Goal: Book appointment/travel/reservation

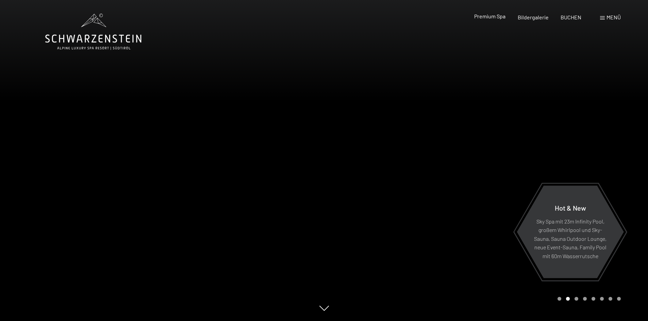
click at [492, 17] on span "Premium Spa" at bounding box center [489, 16] width 31 height 6
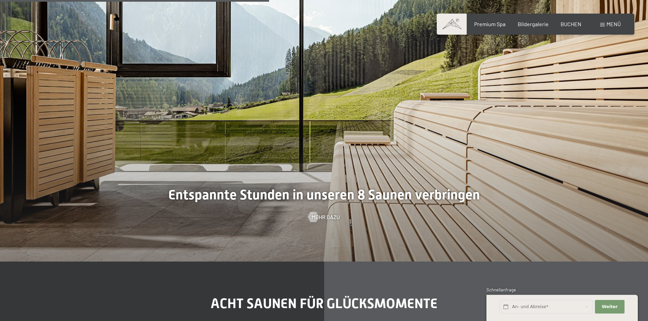
scroll to position [2120, 0]
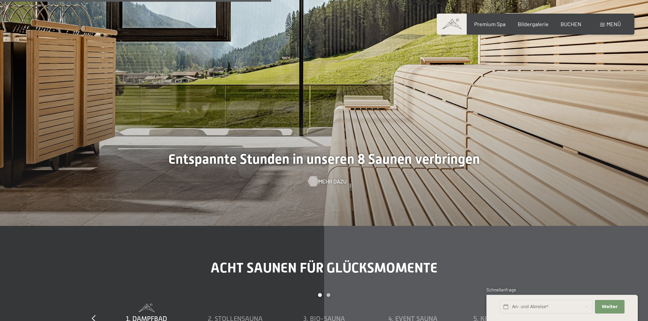
click at [327, 182] on span "Mehr dazu" at bounding box center [332, 181] width 28 height 7
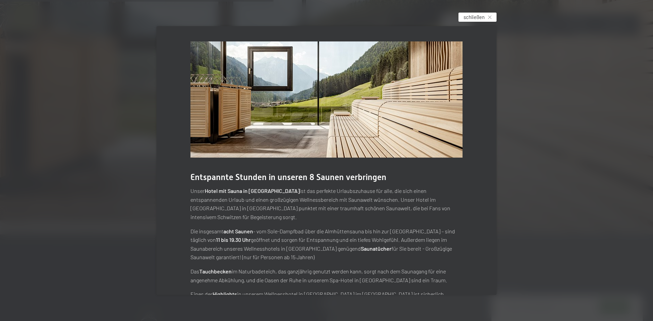
click at [487, 17] on div "schließen" at bounding box center [477, 17] width 38 height 9
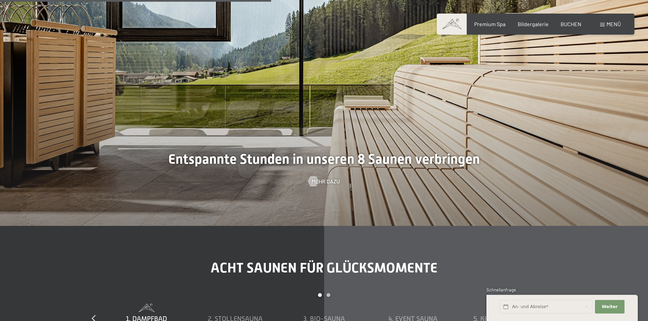
click at [519, 53] on div at bounding box center [324, 65] width 648 height 321
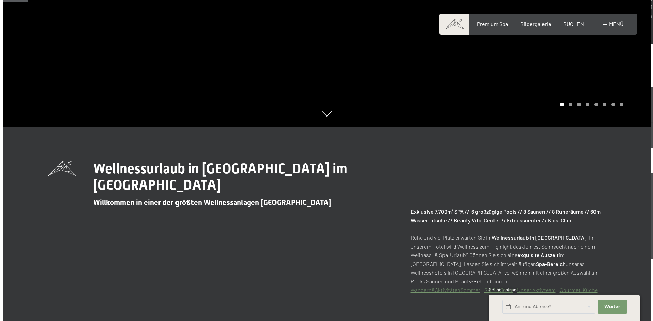
scroll to position [171, 0]
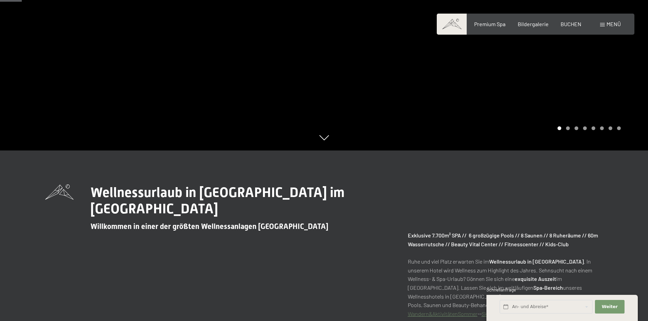
click at [612, 27] on span "Menü" at bounding box center [613, 24] width 14 height 6
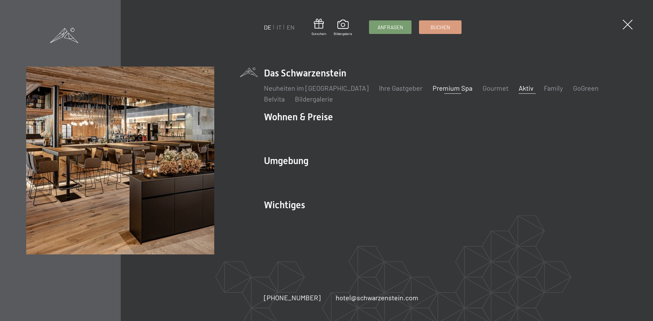
click at [518, 88] on link "Aktiv" at bounding box center [525, 88] width 15 height 8
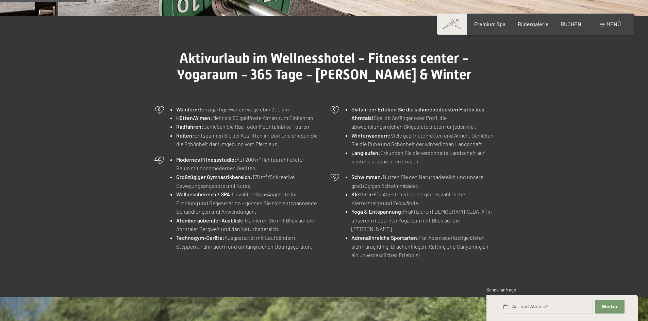
scroll to position [257, 0]
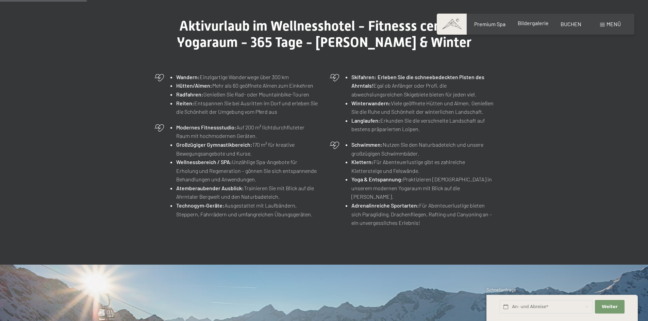
click at [540, 22] on span "Bildergalerie" at bounding box center [532, 23] width 31 height 6
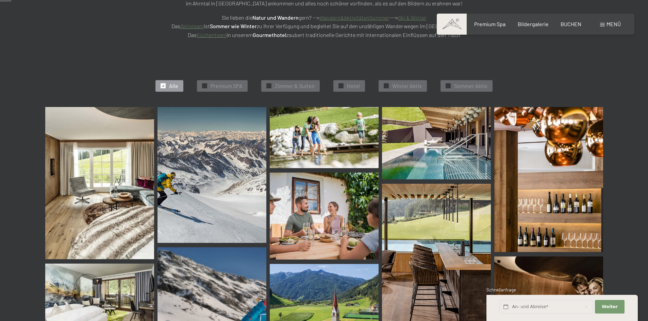
scroll to position [186, 0]
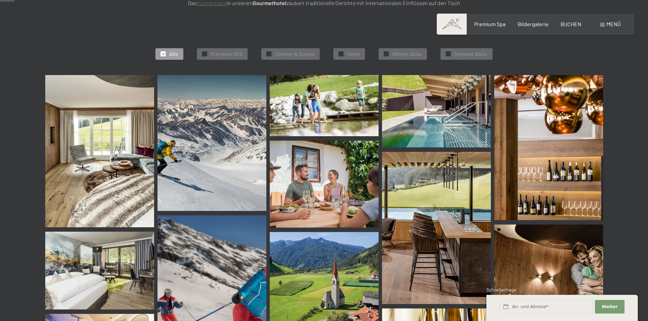
click at [446, 216] on img at bounding box center [436, 228] width 109 height 152
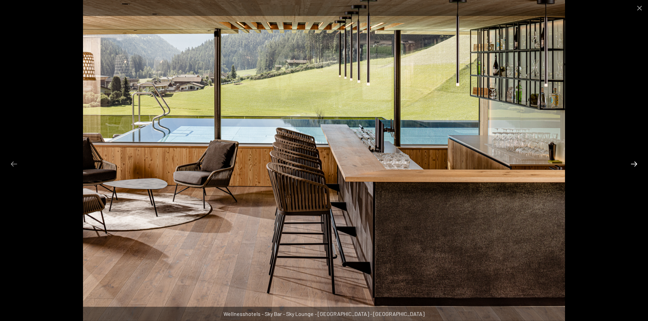
click at [634, 163] on button "Next slide" at bounding box center [633, 163] width 14 height 13
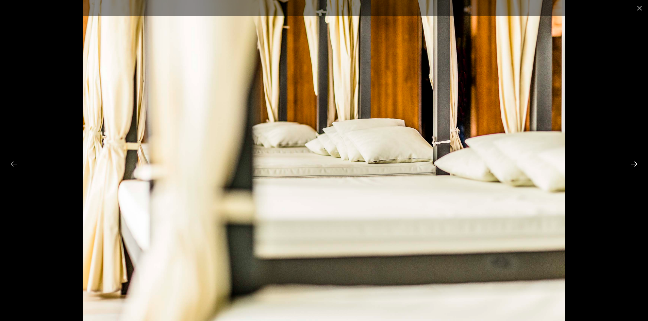
click at [634, 163] on button "Next slide" at bounding box center [633, 163] width 14 height 13
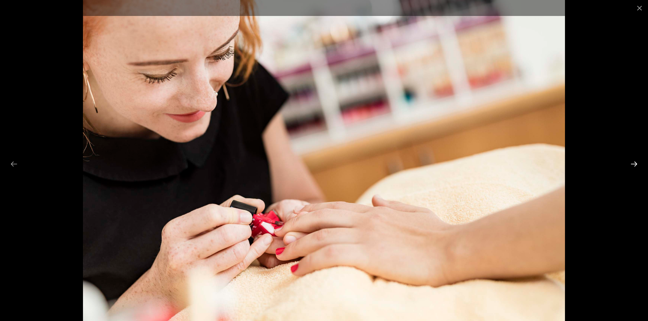
click at [634, 163] on button "Next slide" at bounding box center [633, 163] width 14 height 13
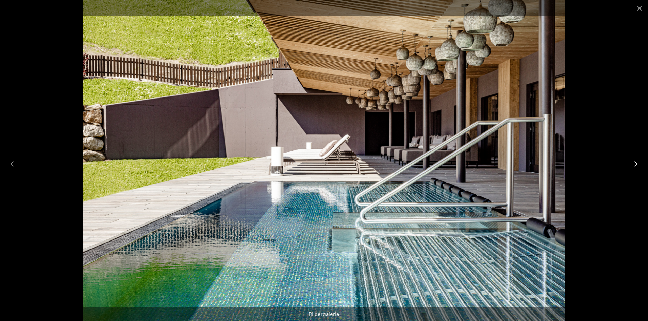
click at [634, 163] on button "Next slide" at bounding box center [633, 163] width 14 height 13
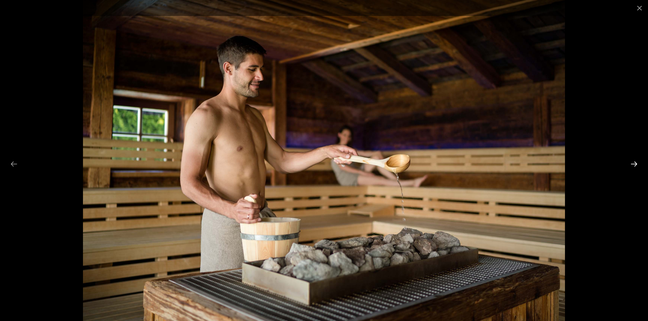
click at [634, 163] on button "Next slide" at bounding box center [633, 163] width 14 height 13
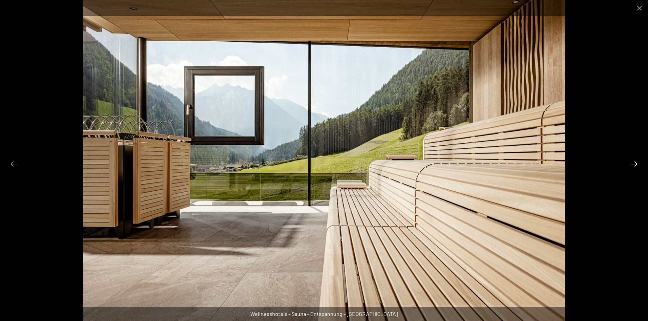
click at [634, 163] on button "Next slide" at bounding box center [633, 163] width 14 height 13
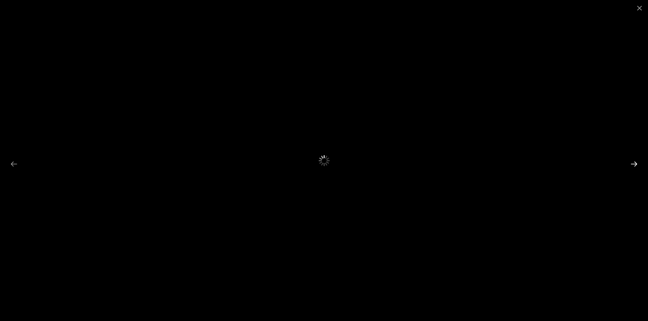
click at [634, 163] on button "Next slide" at bounding box center [633, 163] width 14 height 13
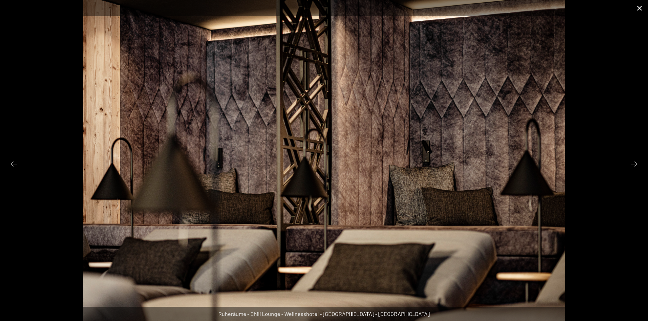
click at [641, 7] on button "Close gallery" at bounding box center [639, 8] width 17 height 16
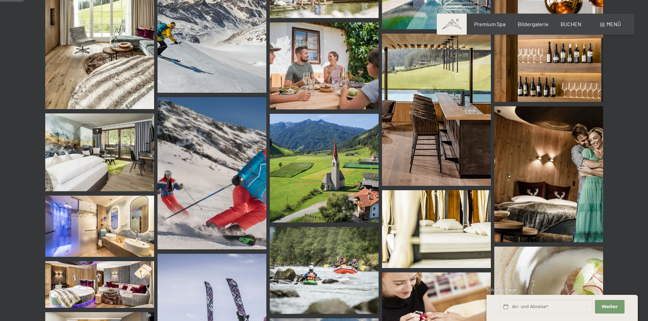
scroll to position [322, 0]
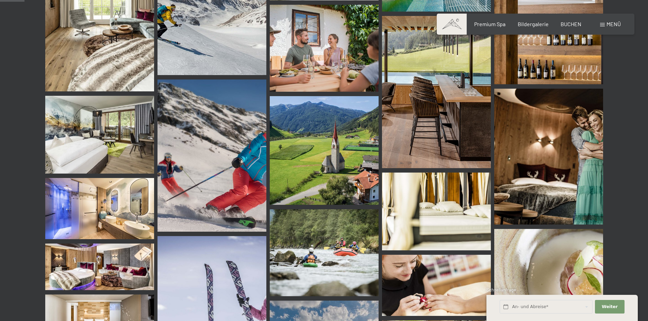
click at [459, 97] on img at bounding box center [436, 92] width 109 height 152
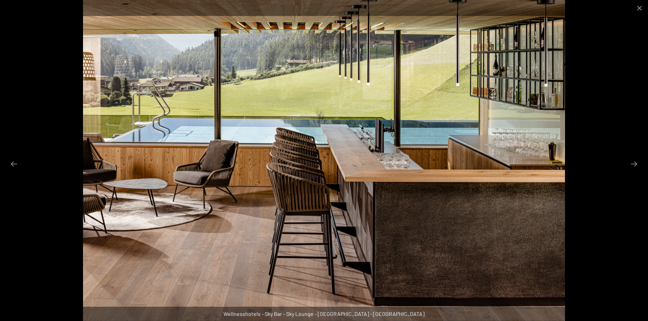
scroll to position [20, 0]
click at [640, 10] on button "Close gallery" at bounding box center [639, 8] width 17 height 16
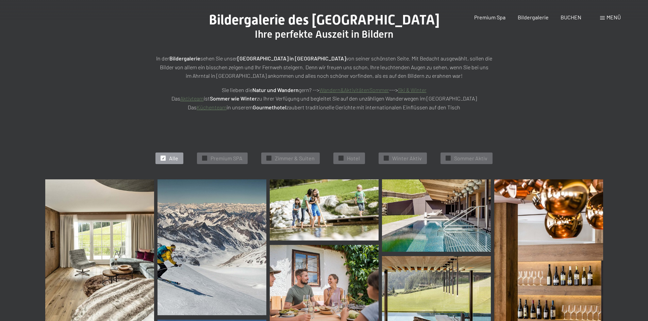
scroll to position [0, 0]
